Goal: Information Seeking & Learning: Understand process/instructions

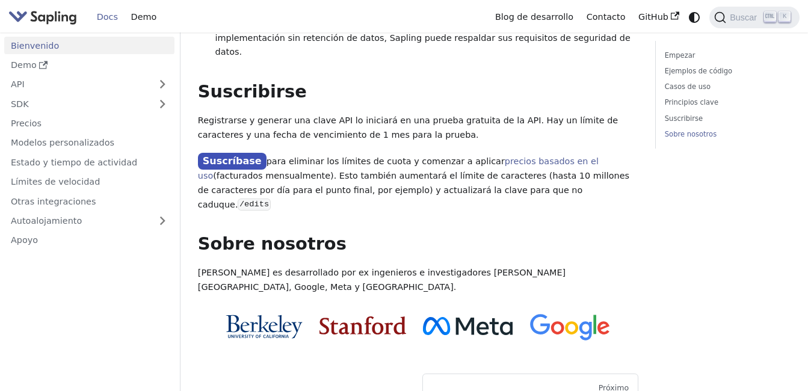
scroll to position [1091, 0]
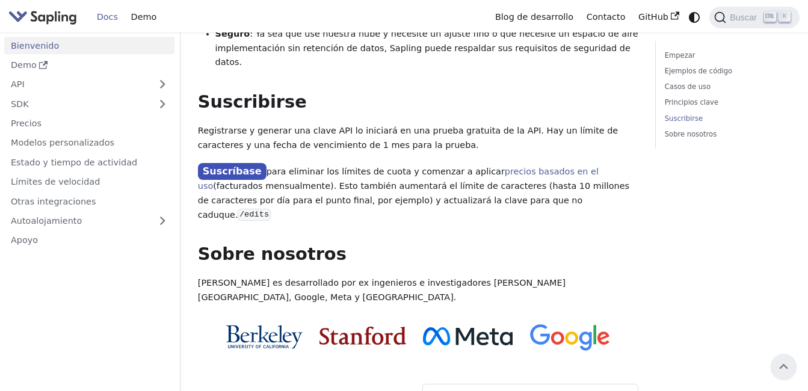
click at [361, 327] on img at bounding box center [363, 336] width 86 height 18
click at [382, 327] on img at bounding box center [363, 336] width 86 height 18
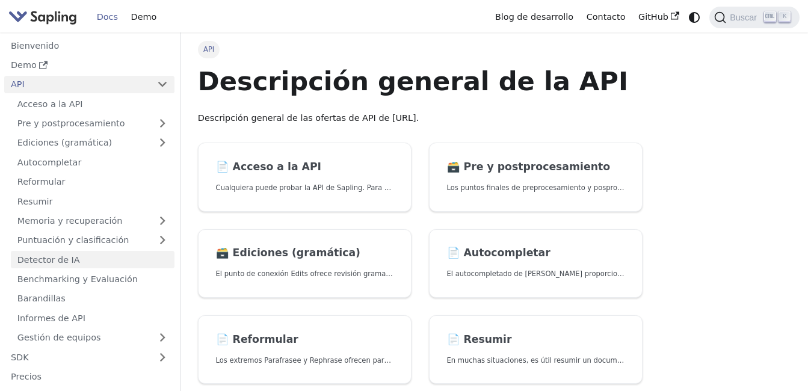
click at [44, 261] on link "Detector de IA" at bounding box center [93, 259] width 164 height 17
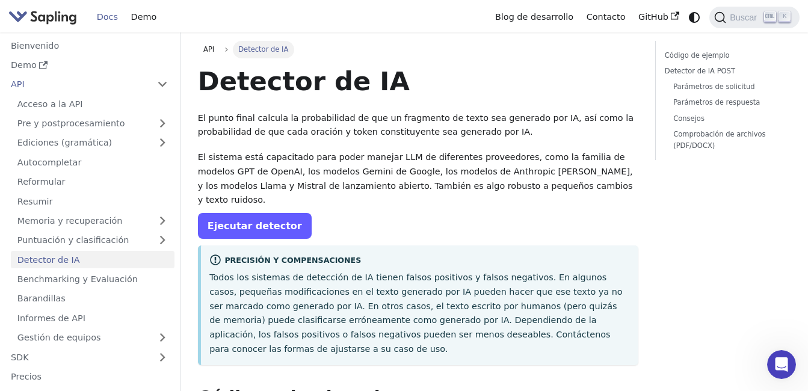
click at [280, 213] on link "Ejecutar detector" at bounding box center [255, 226] width 114 height 26
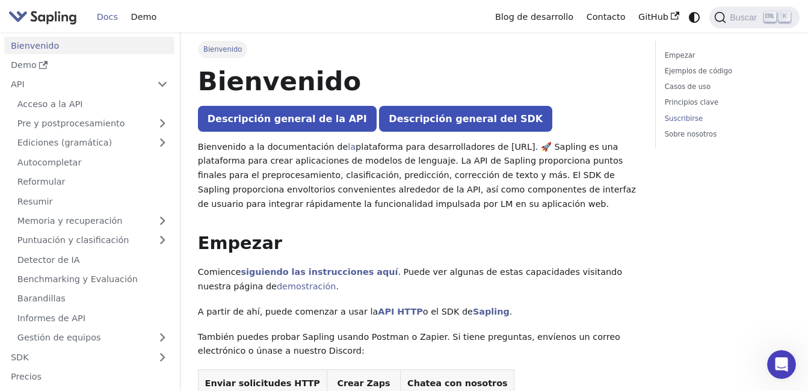
scroll to position [1091, 0]
